Goal: Task Accomplishment & Management: Use online tool/utility

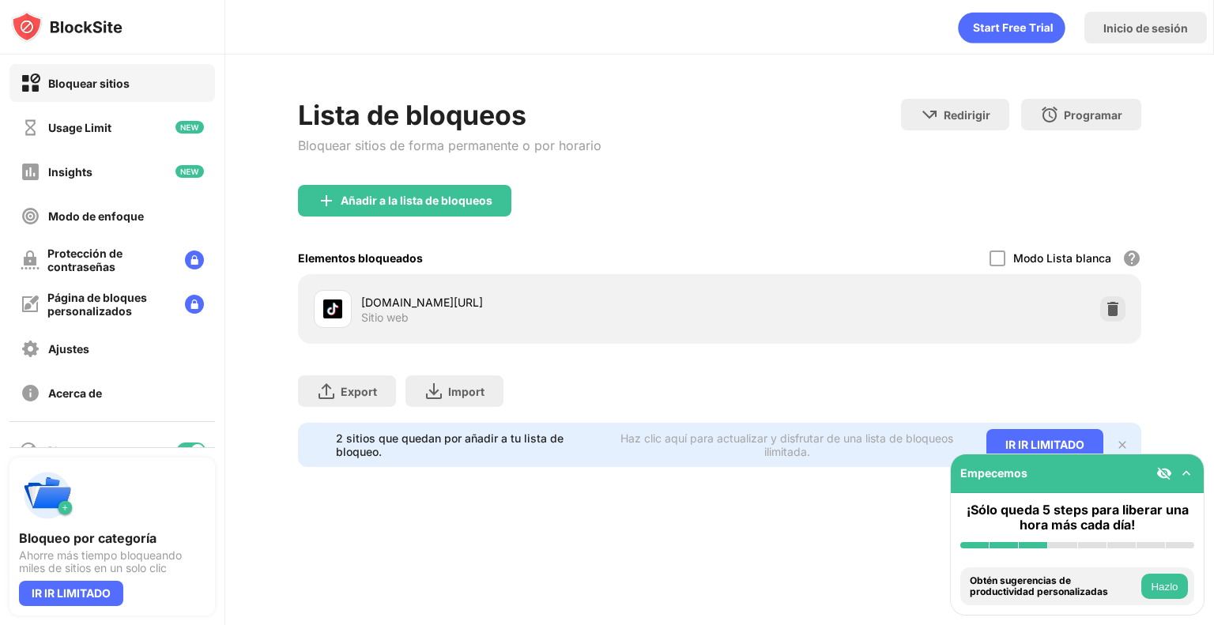
drag, startPoint x: 827, startPoint y: 258, endPoint x: 733, endPoint y: 296, distance: 101.4
click at [827, 258] on div "Elementos bloqueados Modo Lista blanca Bloquea todos los sitios web excepto los…" at bounding box center [719, 258] width 843 height 32
click at [1119, 311] on img at bounding box center [1113, 309] width 16 height 16
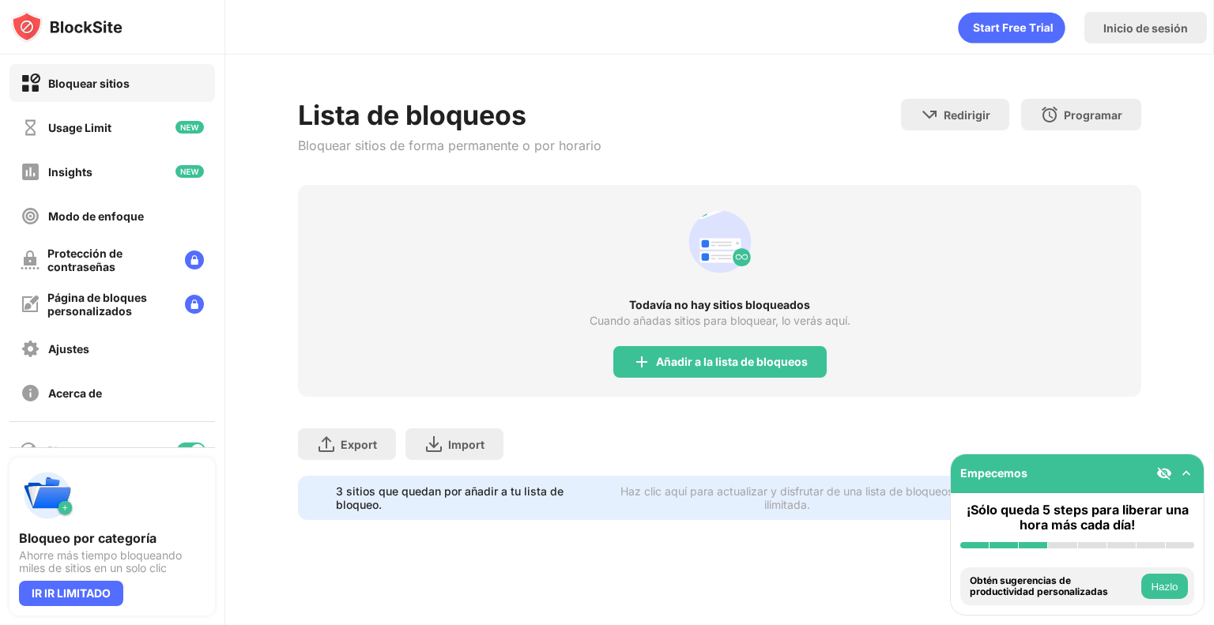
click at [844, 296] on div "Todavía no hay sitios bloqueados Cuando añadas sitios para bloquear, lo verás a…" at bounding box center [719, 291] width 843 height 212
click at [729, 112] on div "Lista de bloqueos Bloquear sitios de forma permanente o por horario Redirigir H…" at bounding box center [719, 142] width 843 height 86
click at [666, 336] on div "Todavía no hay sitios bloqueados Cuando añadas sitios para bloquear, lo verás a…" at bounding box center [719, 291] width 843 height 212
click at [689, 352] on div "Añadir a la lista de bloqueos" at bounding box center [719, 362] width 213 height 32
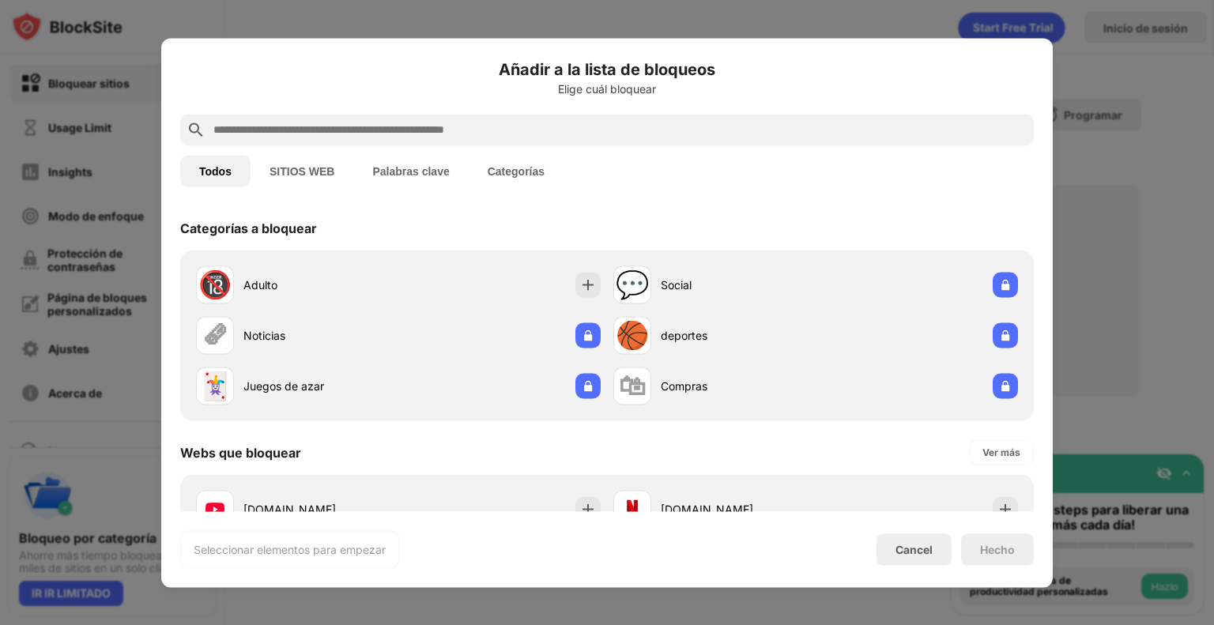
click at [424, 145] on div "Añadir a la lista de bloqueos Elige cuál bloquear Todos SITIOS WEB Palabras cla…" at bounding box center [606, 312] width 853 height 511
click at [420, 129] on input "text" at bounding box center [620, 129] width 816 height 19
paste input "**********"
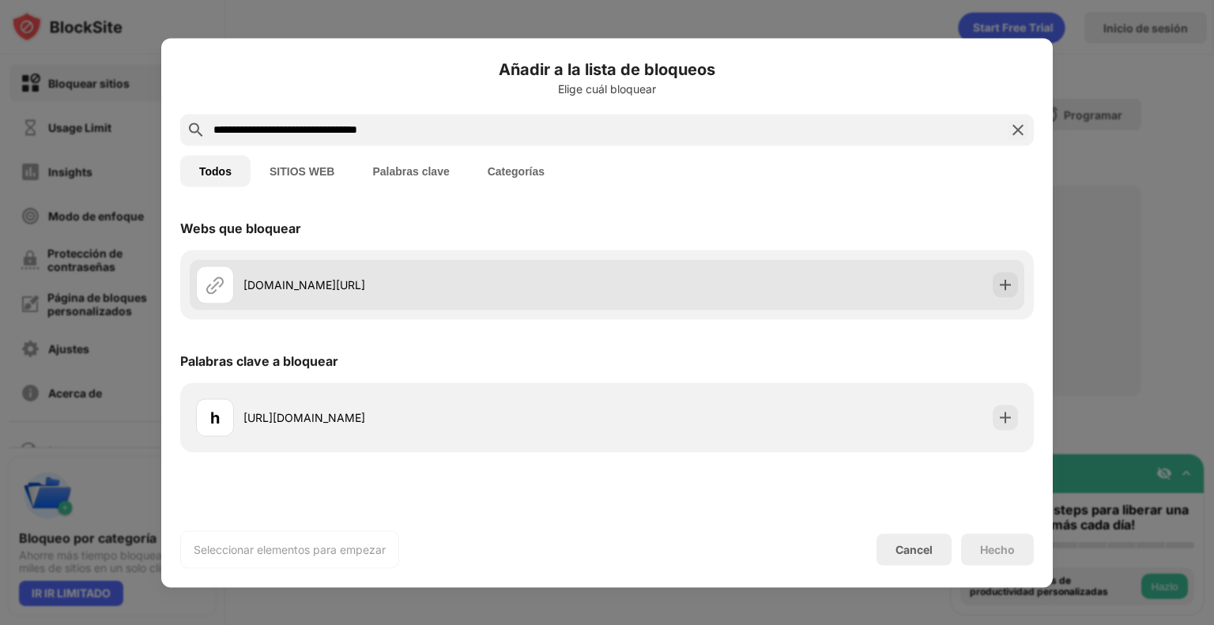
type input "**********"
click at [798, 288] on div "[DOMAIN_NAME][URL]" at bounding box center [607, 284] width 834 height 51
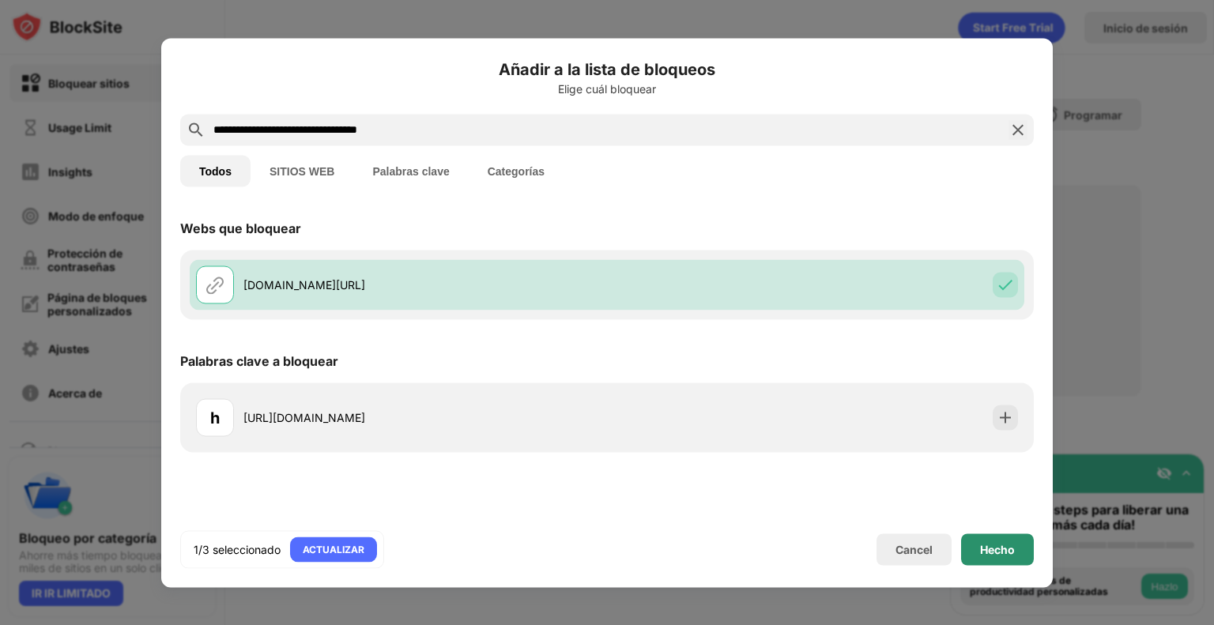
click at [982, 560] on div "Hecho" at bounding box center [997, 549] width 73 height 32
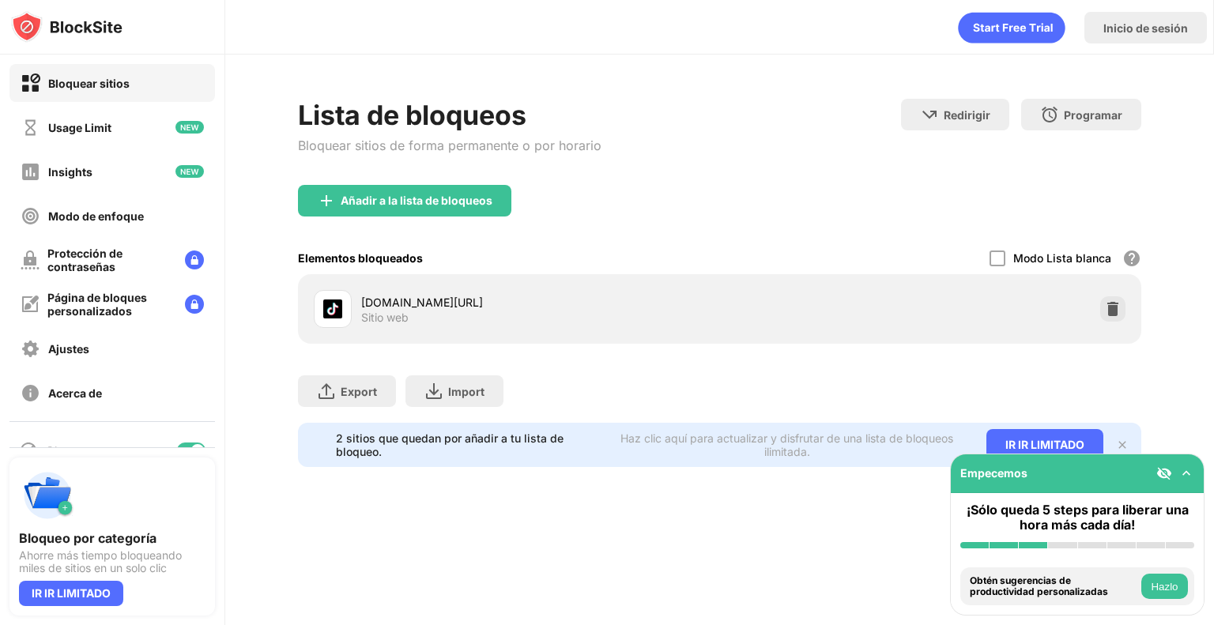
click at [766, 251] on div "Elementos bloqueados Modo Lista blanca Bloquea todos los sitios web excepto los…" at bounding box center [719, 258] width 843 height 32
